Goal: Task Accomplishment & Management: Manage account settings

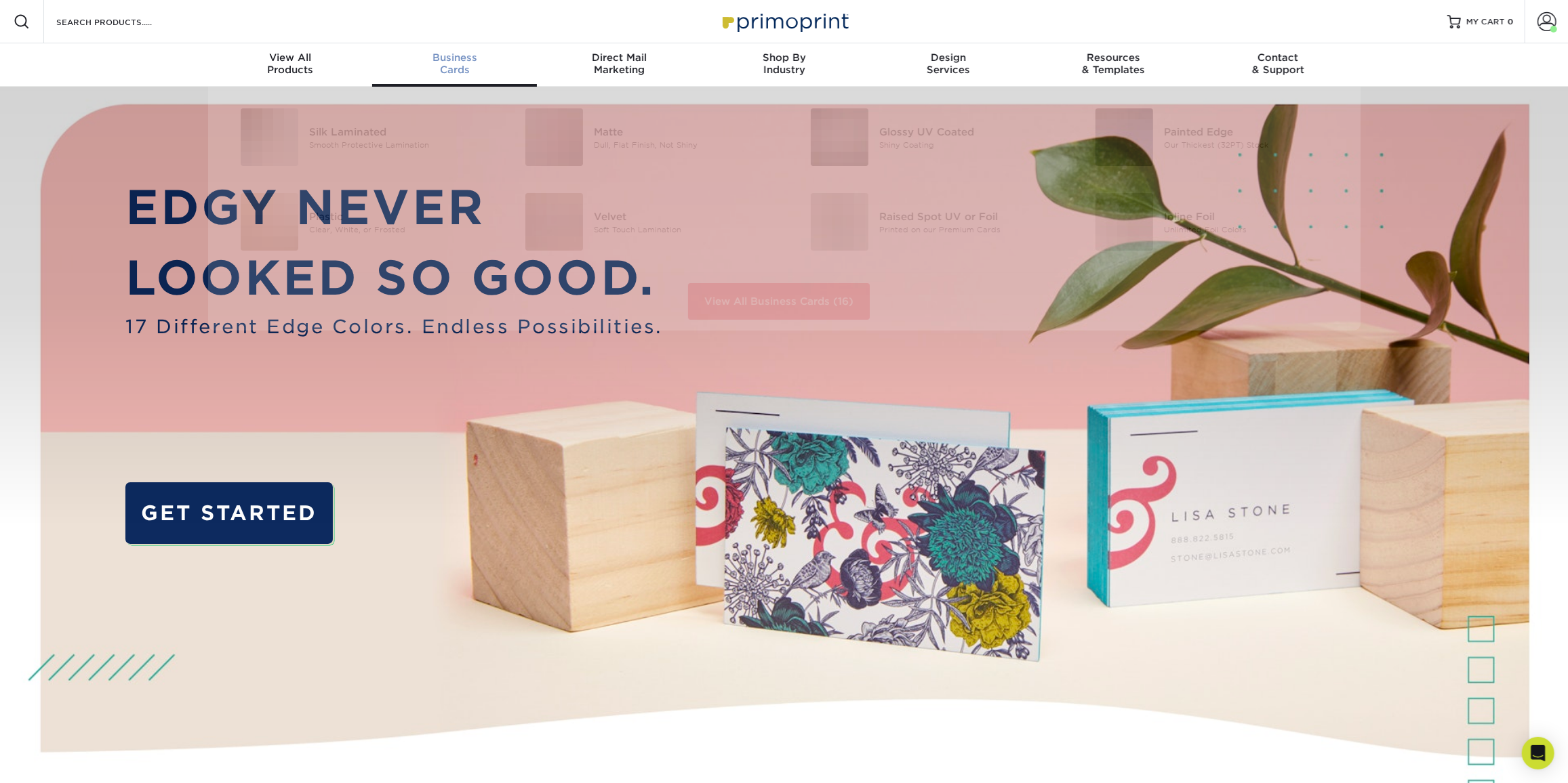
click at [463, 52] on span "Business" at bounding box center [454, 57] width 165 height 12
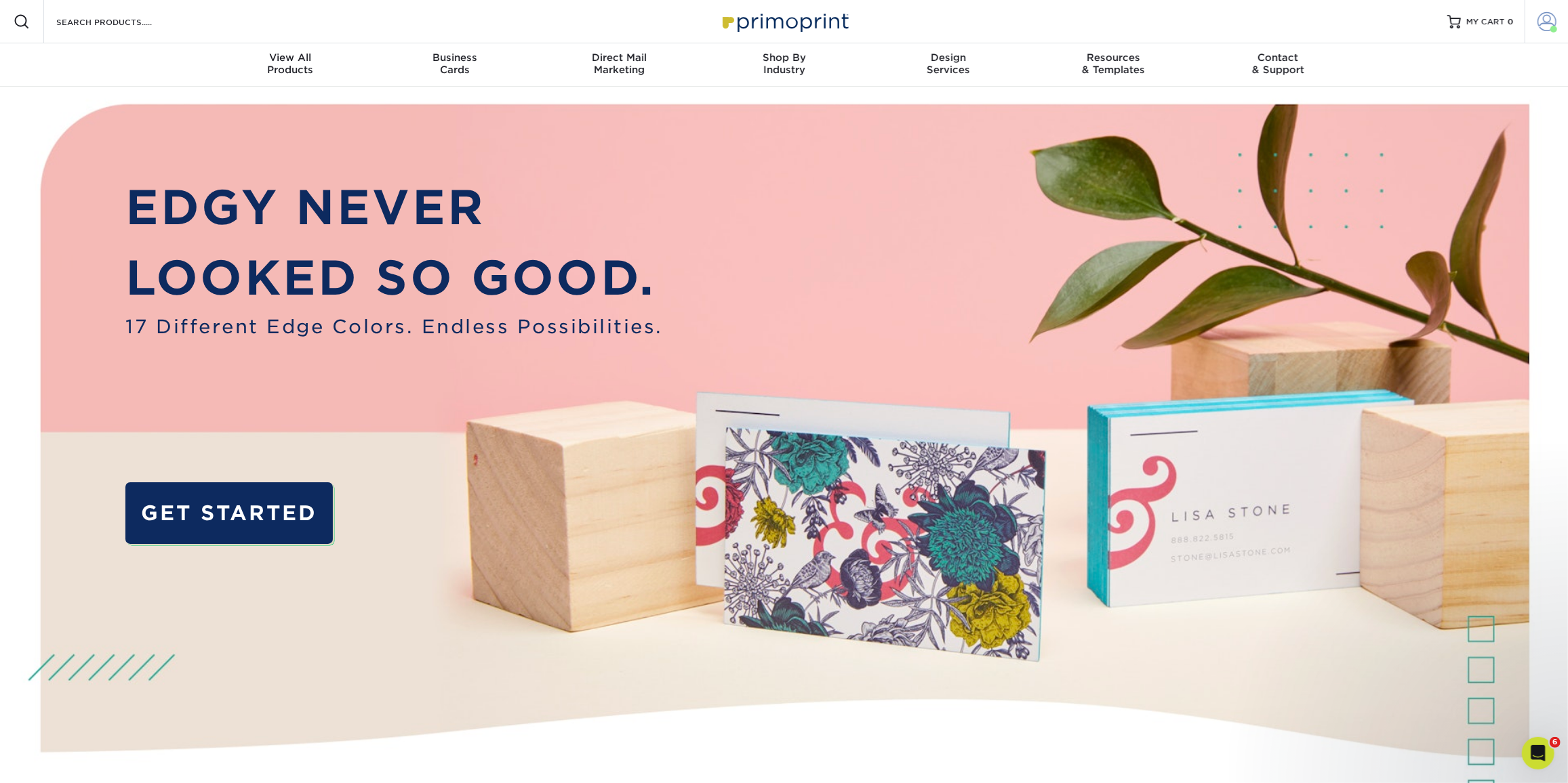
click at [1557, 20] on link "Account" at bounding box center [1546, 22] width 44 height 44
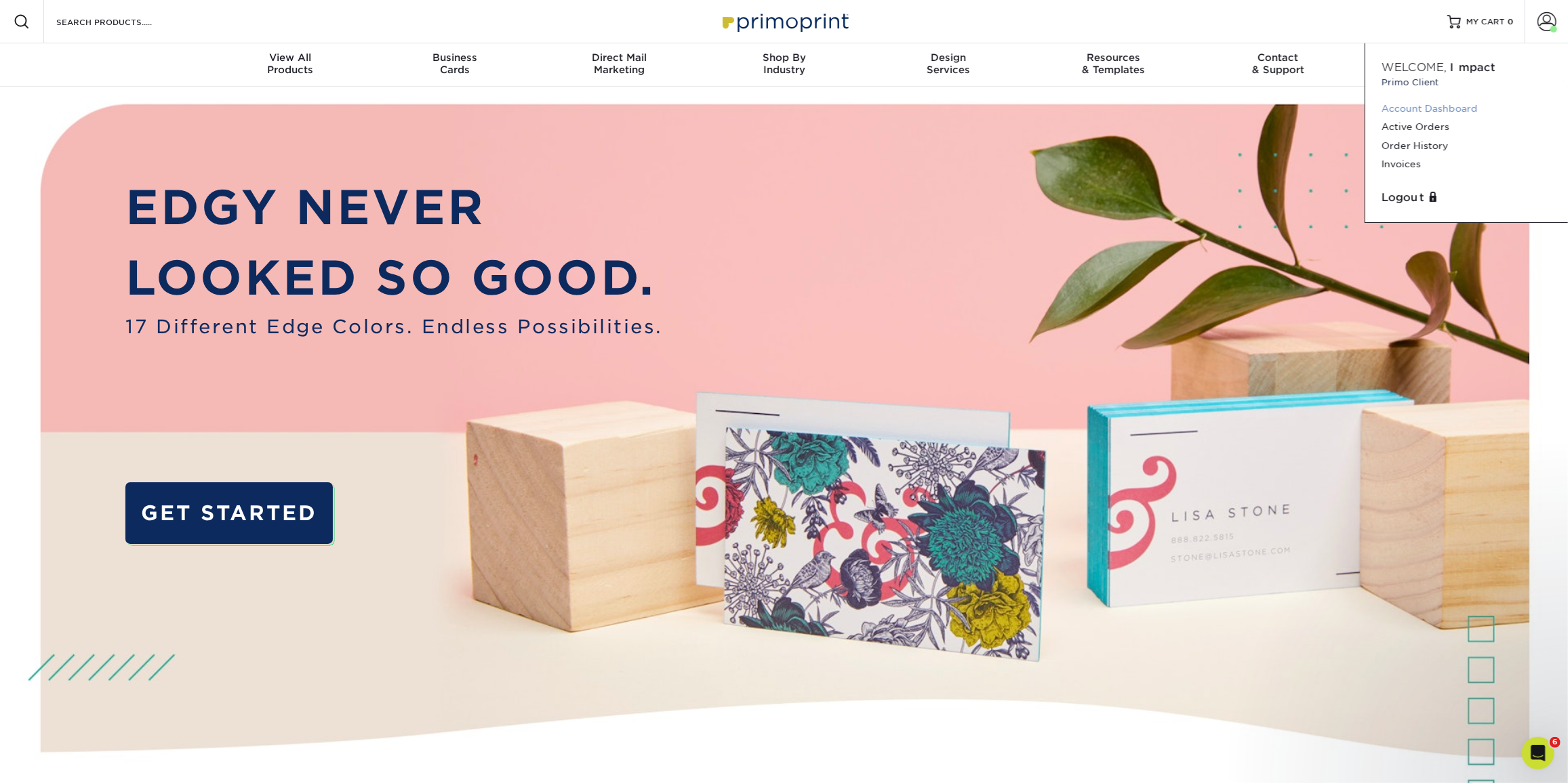
click at [1421, 108] on link "Account Dashboard" at bounding box center [1467, 108] width 170 height 18
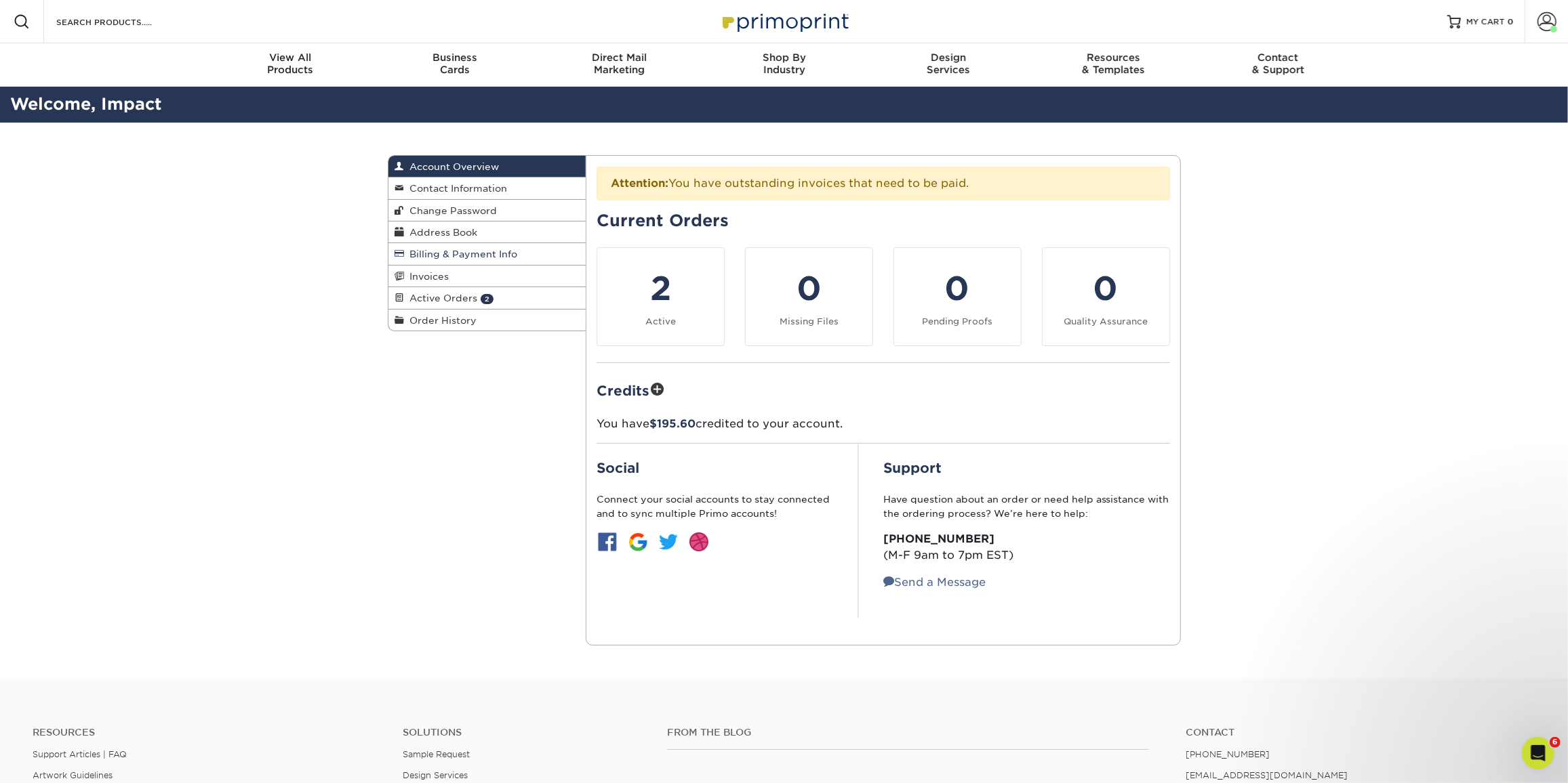
drag, startPoint x: 448, startPoint y: 236, endPoint x: 453, endPoint y: 247, distance: 12.1
click at [448, 236] on link "Address Book" at bounding box center [487, 232] width 198 height 22
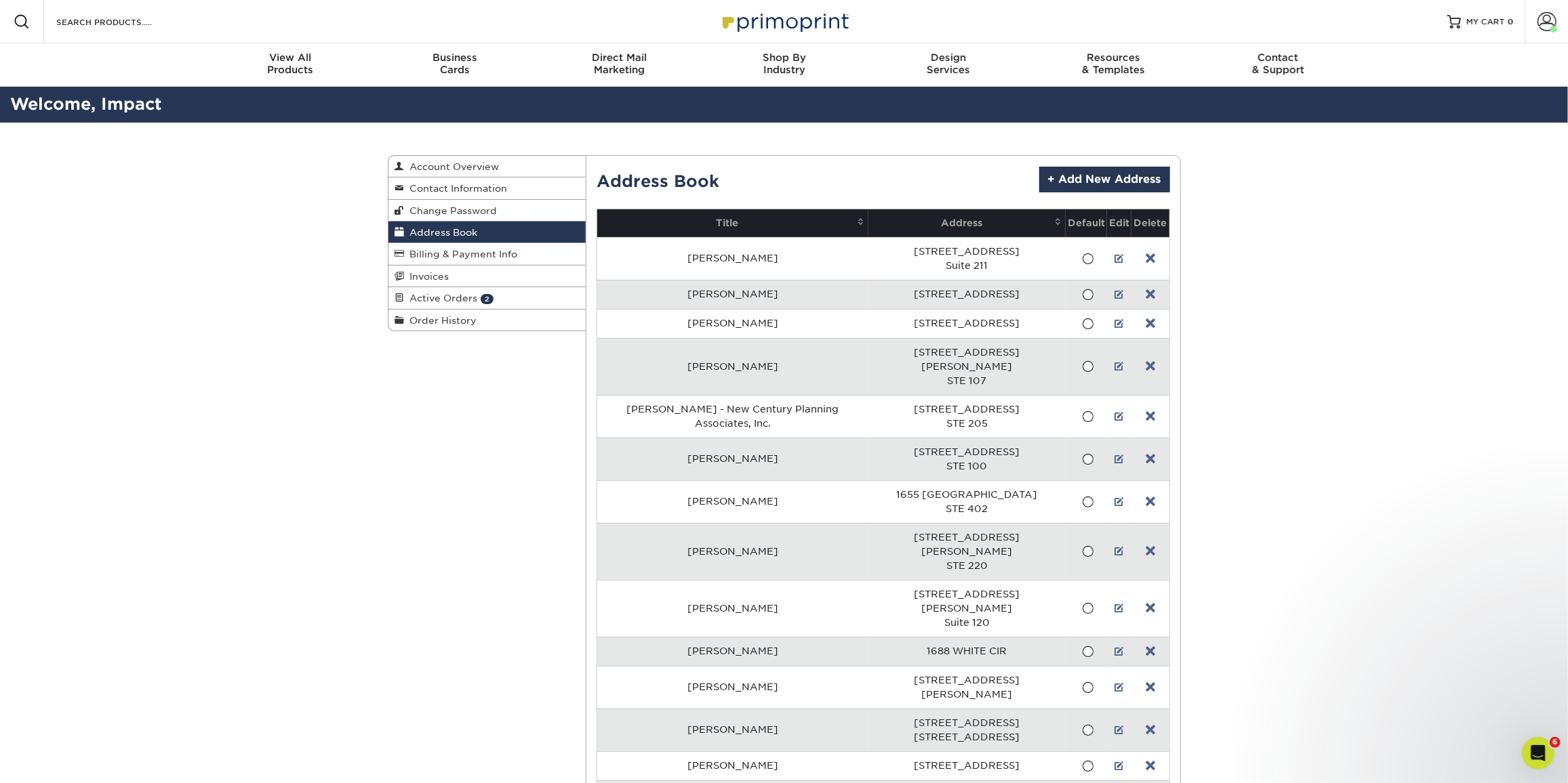
drag, startPoint x: 1469, startPoint y: 438, endPoint x: 1338, endPoint y: 38, distance: 420.9
click at [1133, 180] on link "+ Add New Address" at bounding box center [1105, 180] width 131 height 26
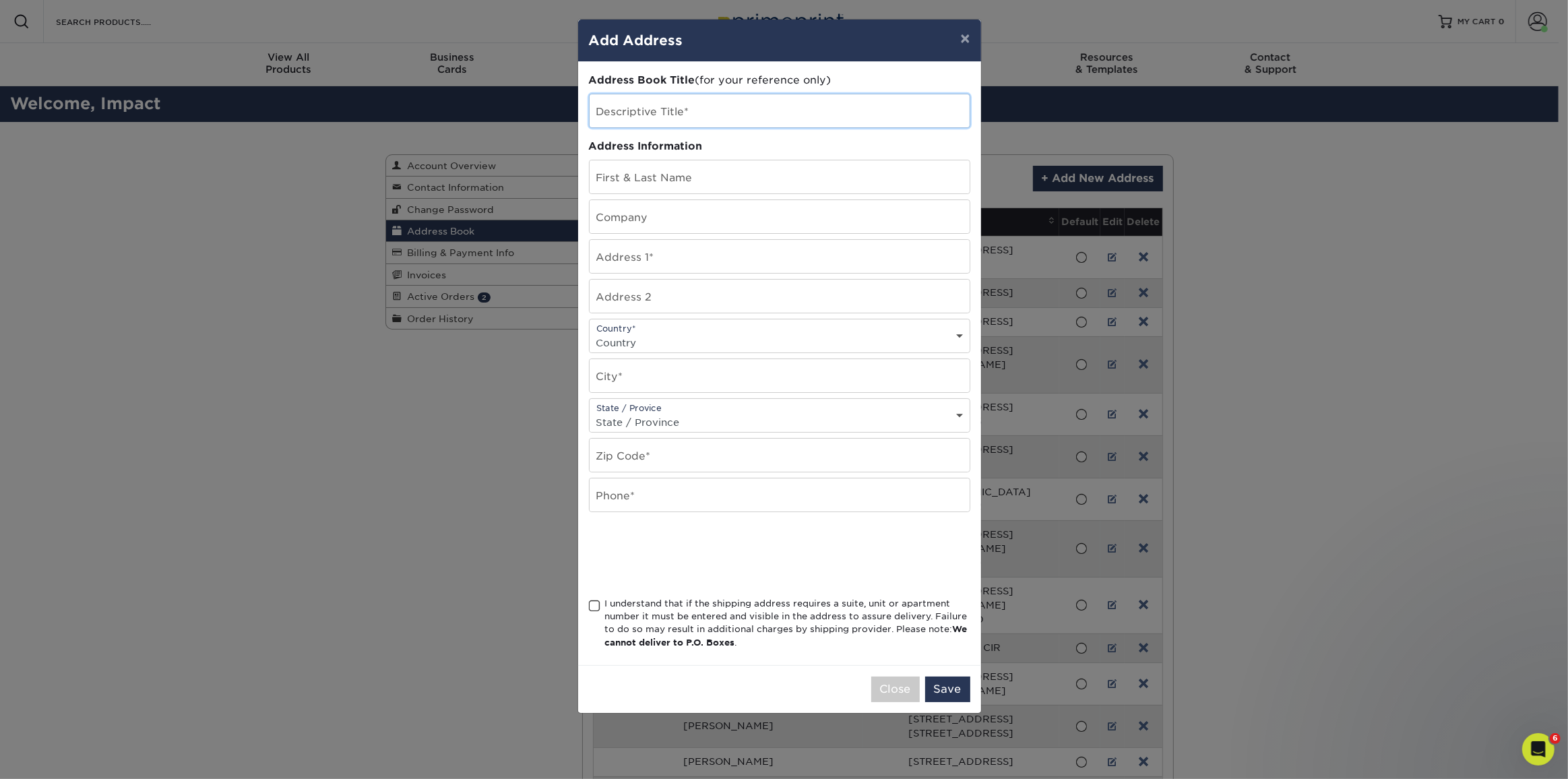
click at [695, 99] on input "text" at bounding box center [779, 111] width 380 height 33
paste input "John Cheeseman"
click at [597, 118] on input "John Cheeseman" at bounding box center [779, 111] width 380 height 33
paste input "John Ripley"
type input "[PERSON_NAME] - [PERSON_NAME]"
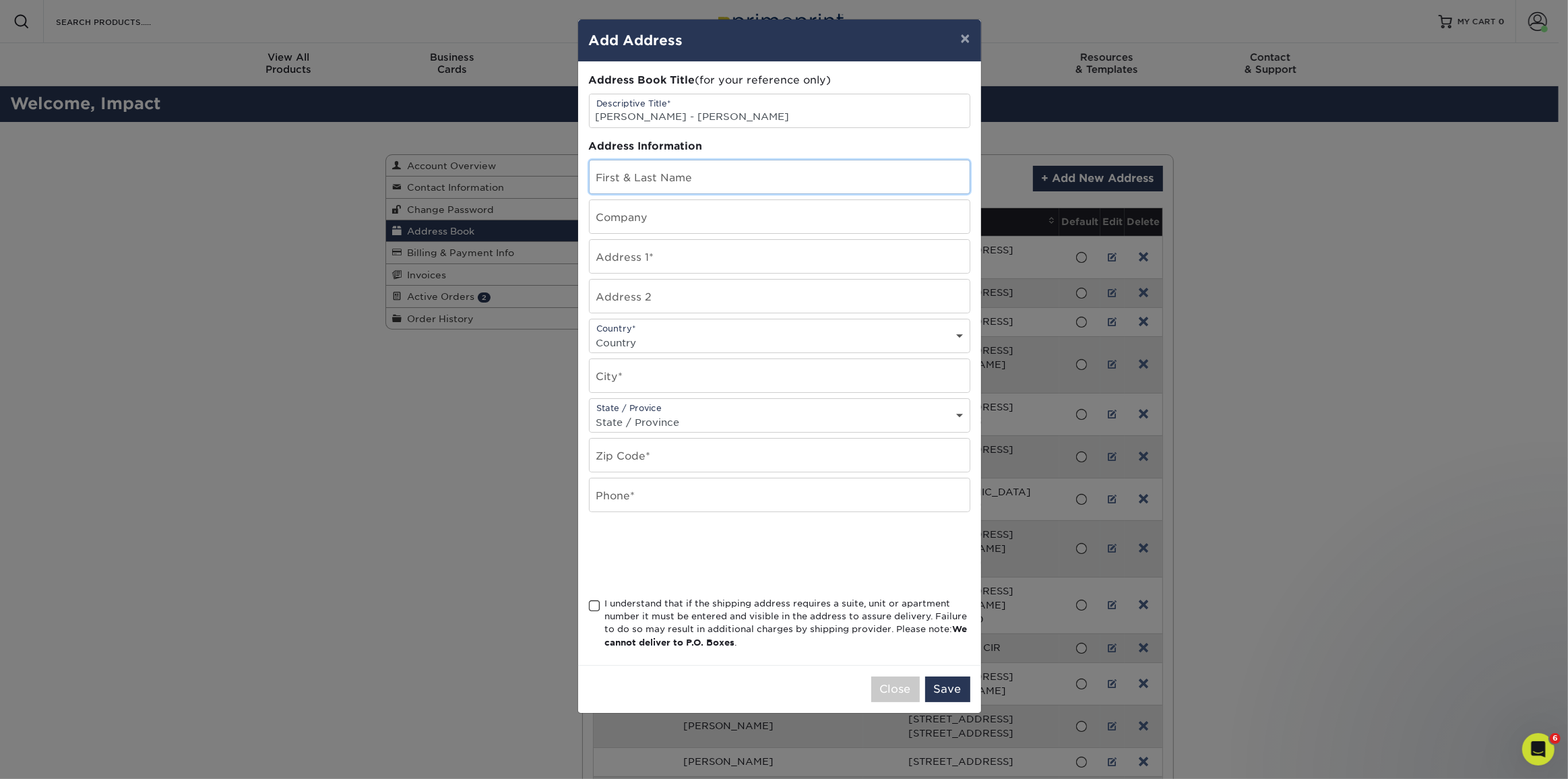
click at [705, 186] on input "text" at bounding box center [779, 177] width 380 height 33
paste input "John Cheeseman"
type input "John Cheeseman"
click at [875, 223] on input "text" at bounding box center [779, 216] width 380 height 33
click at [662, 261] on input "text" at bounding box center [779, 256] width 380 height 33
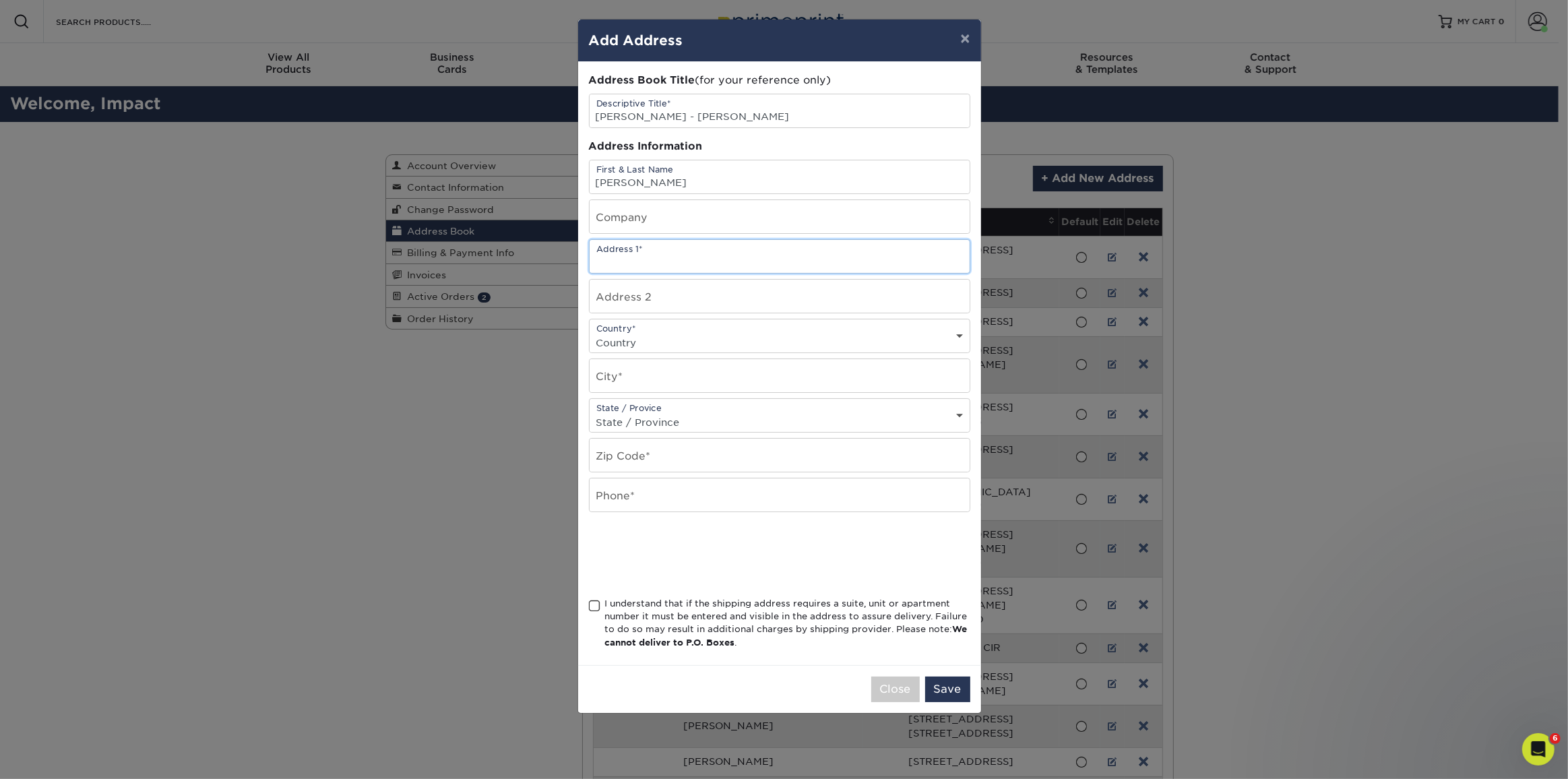
paste input "[STREET_ADDRESS]"
type input "[STREET_ADDRESS]"
click at [643, 292] on input "text" at bounding box center [779, 296] width 380 height 33
paste input "Ste. 200"
type input "Ste. 200"
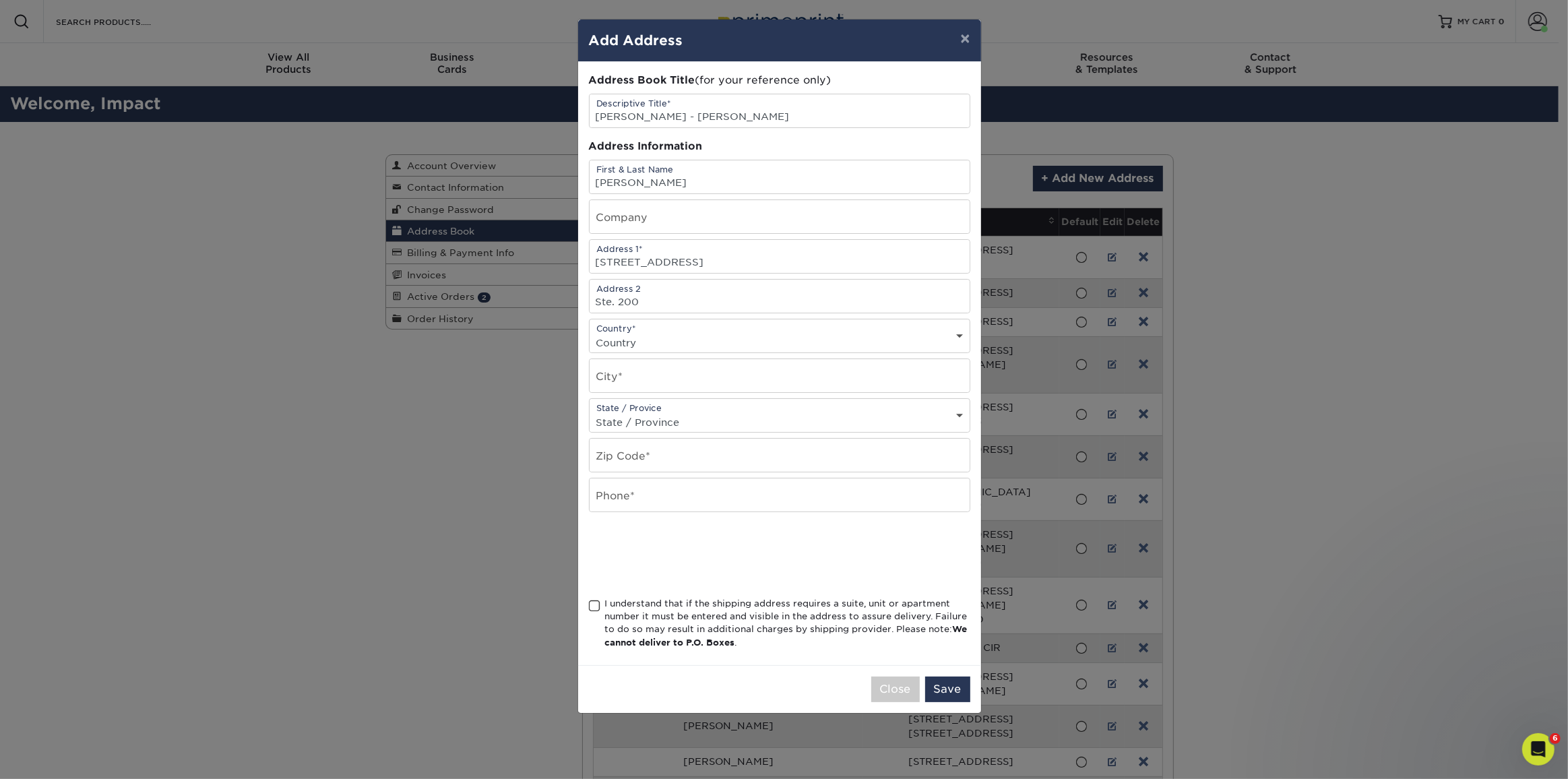
click at [652, 333] on select "Country United States Canada ----------------------------- Afghanistan Albania …" at bounding box center [779, 343] width 380 height 20
select select "US"
click at [590, 333] on select "Country United States Canada ----------------------------- Afghanistan Albania …" at bounding box center [779, 343] width 380 height 20
click at [648, 379] on input "text" at bounding box center [779, 375] width 380 height 33
paste input "Winter Springs"
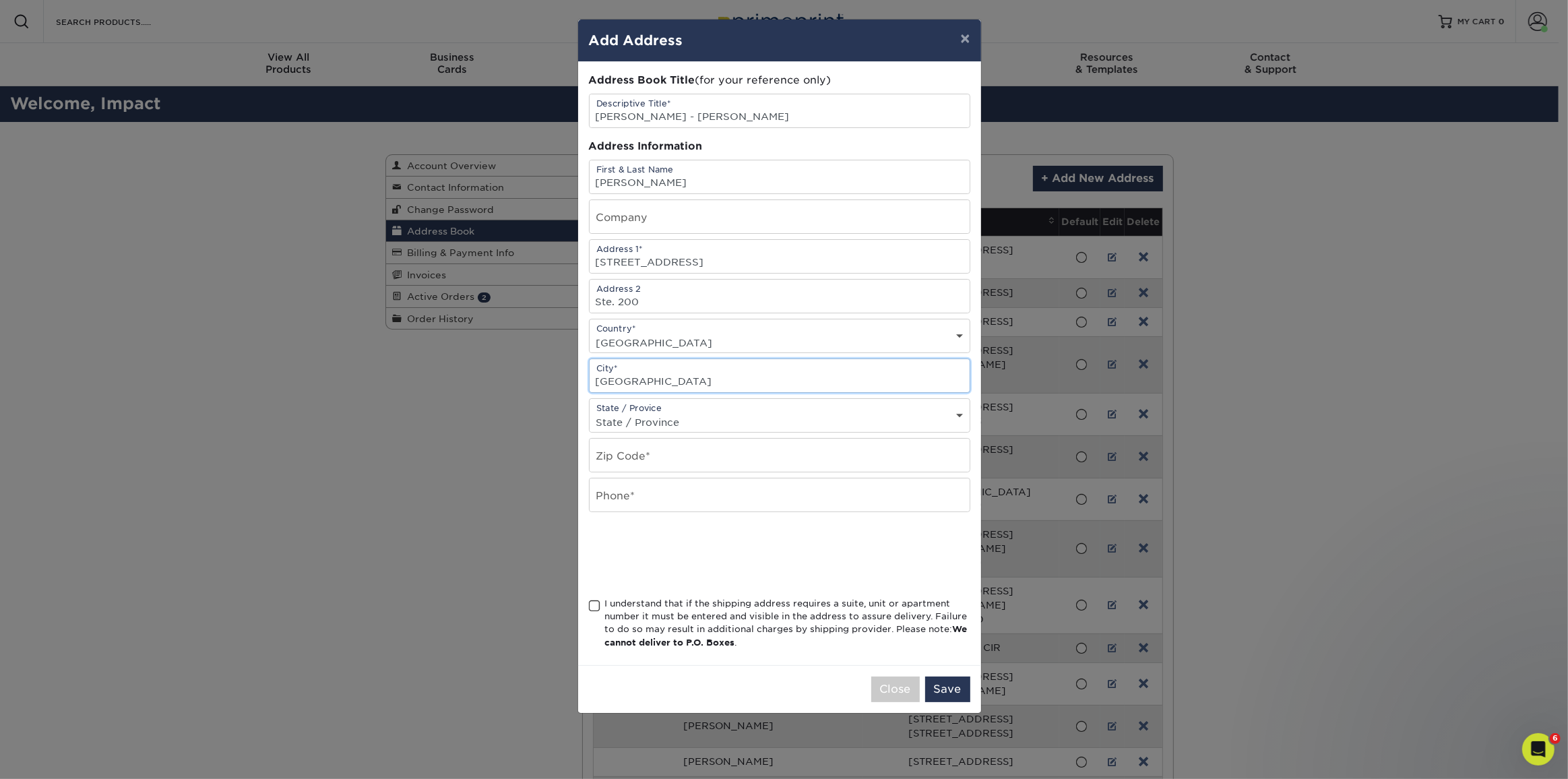
type input "Winter Springs"
click at [691, 416] on select "State / Province Alabama Alaska Arizona Arkansas California Colorado Connecticu…" at bounding box center [779, 422] width 380 height 20
select select "FL"
click at [590, 413] on select "State / Province Alabama Alaska Arizona Arkansas California Colorado Connecticu…" at bounding box center [779, 422] width 380 height 20
click at [672, 454] on input "text" at bounding box center [779, 455] width 380 height 33
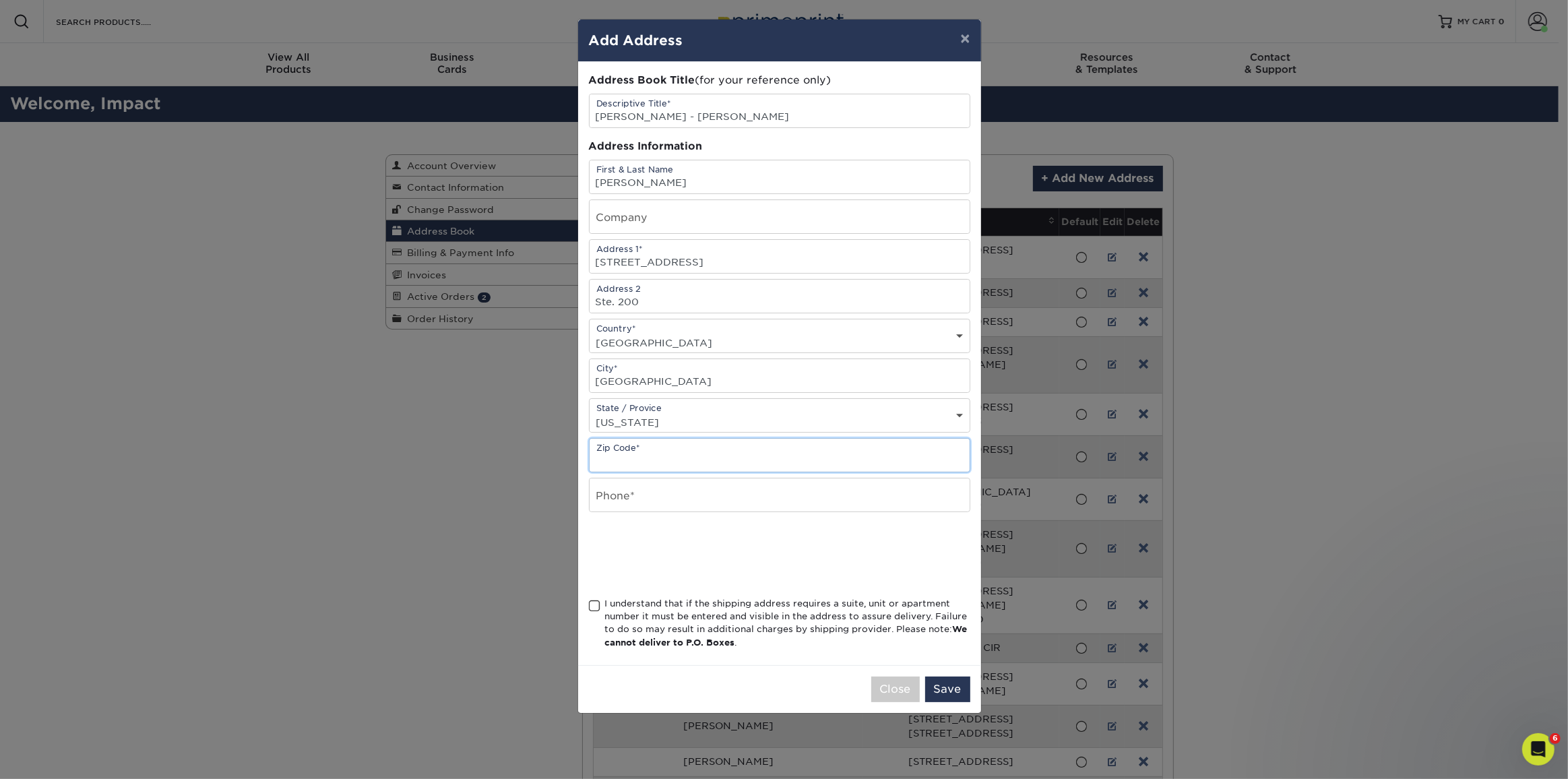
paste input "32708"
type input "32708"
click at [653, 495] on input "text" at bounding box center [779, 495] width 380 height 33
type input "8003805040"
type input "The Impact Partnership"
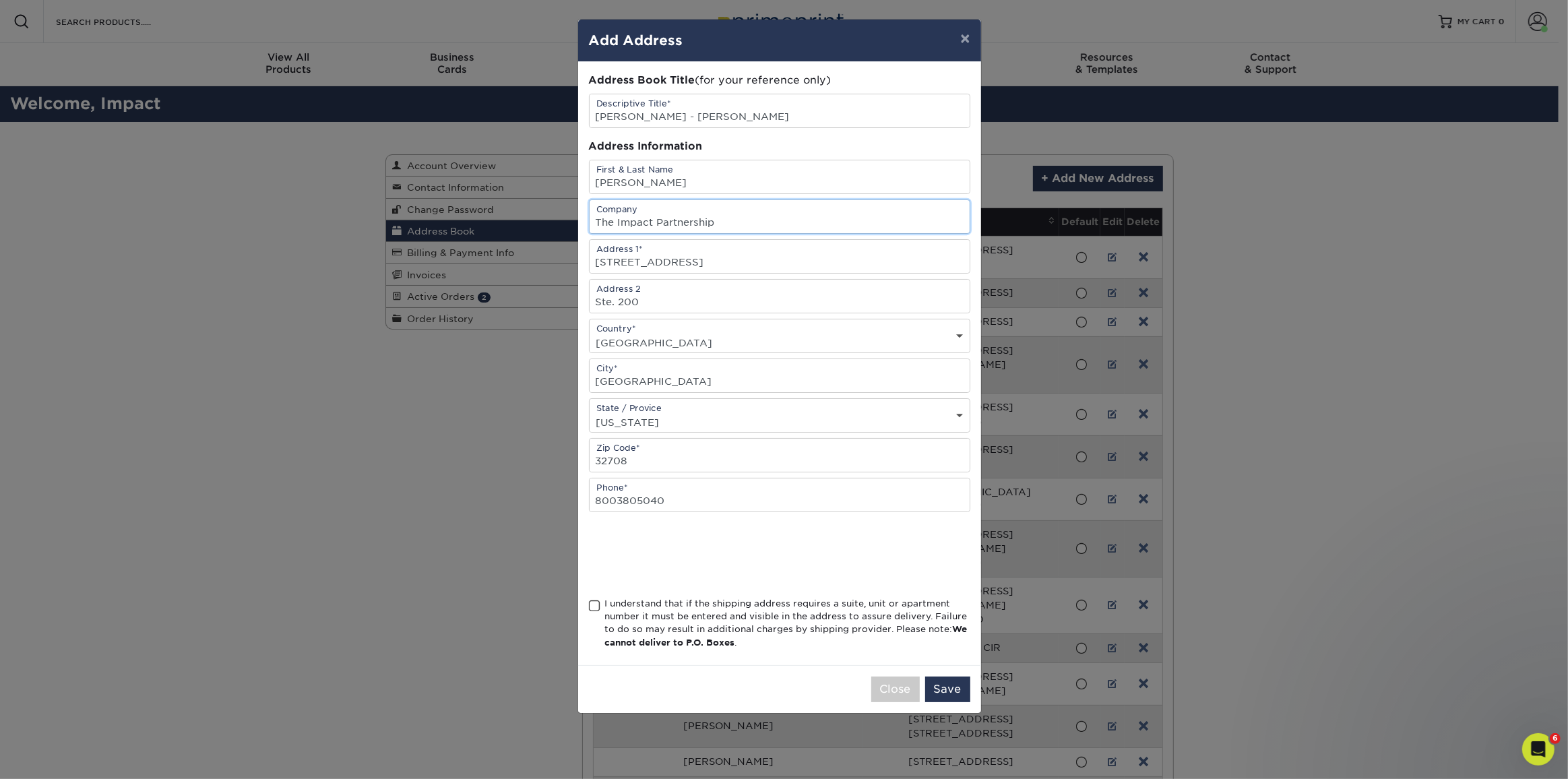
drag, startPoint x: 723, startPoint y: 221, endPoint x: 595, endPoint y: 205, distance: 129.0
click at [595, 205] on input "The Impact Partnership" at bounding box center [779, 216] width 380 height 33
type input "Smarter Retirement Solutions"
click at [852, 80] on div "Address Book Title (for your reference only)" at bounding box center [779, 81] width 382 height 15
click at [658, 602] on div "I understand that if the shipping address requires a suite, unit or apartment n…" at bounding box center [788, 623] width 366 height 53
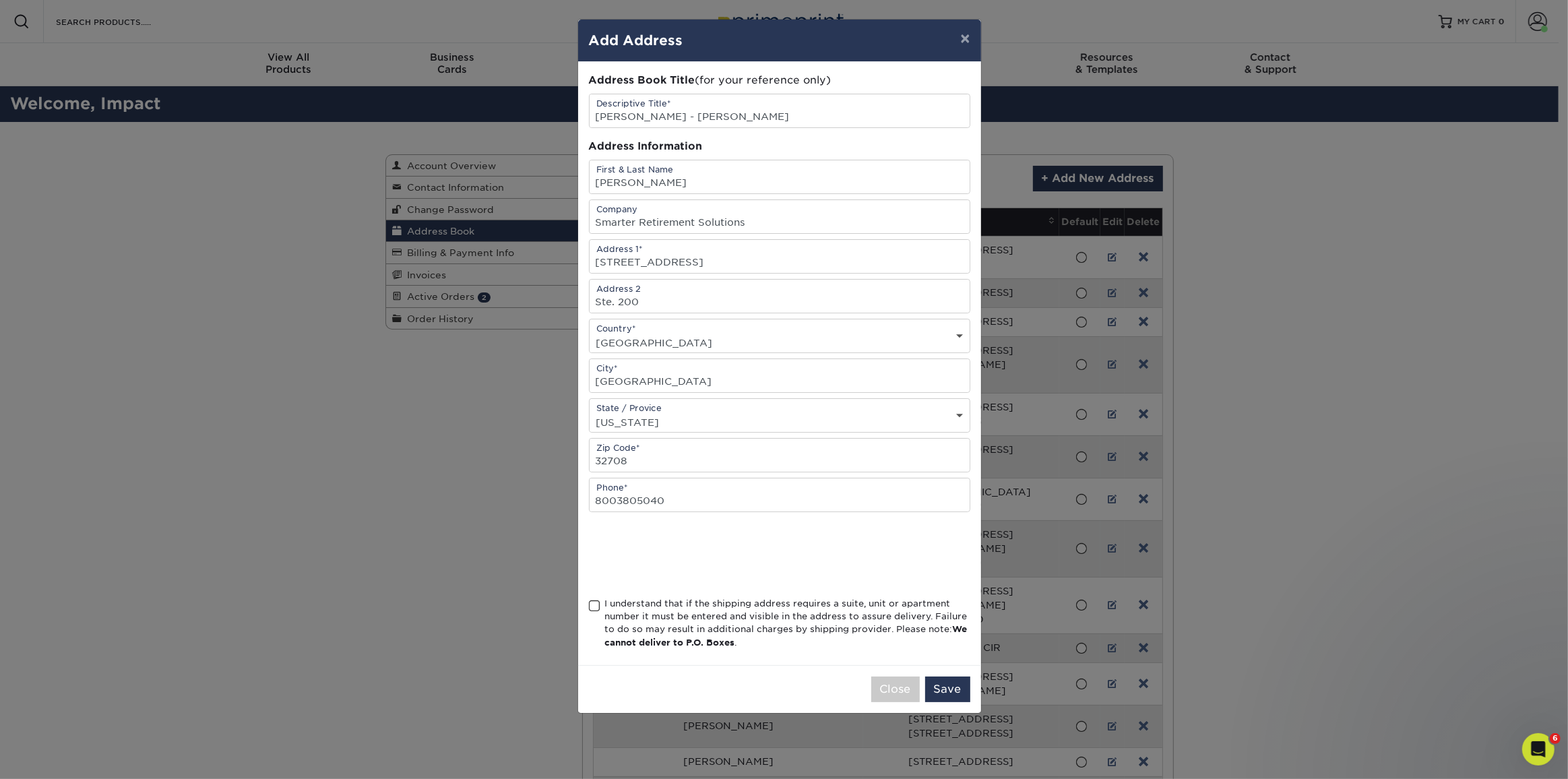
click at [0, 0] on input "I understand that if the shipping address requires a suite, unit or apartment n…" at bounding box center [0, 0] width 0 height 0
click at [943, 683] on button "Save" at bounding box center [948, 689] width 45 height 26
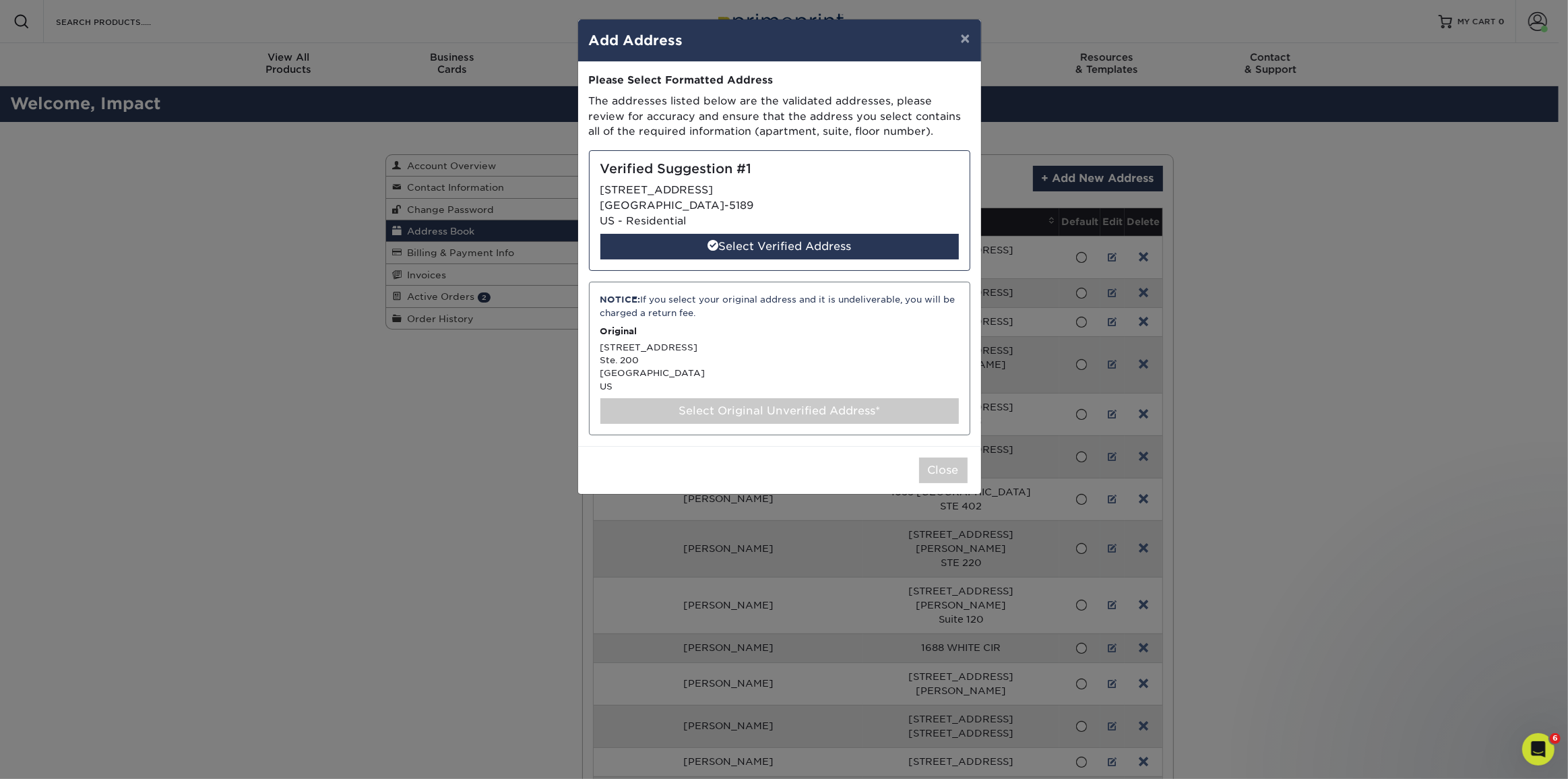
click at [829, 405] on div "Select Original Unverified Address*" at bounding box center [779, 411] width 359 height 26
